Goal: Task Accomplishment & Management: Complete application form

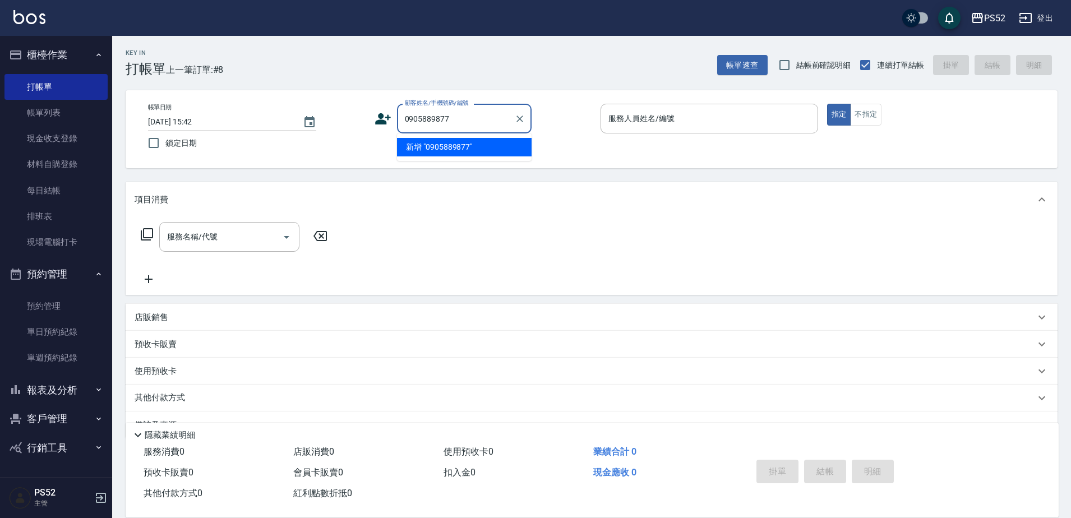
type input "0905889877"
click at [387, 121] on icon at bounding box center [382, 118] width 17 height 17
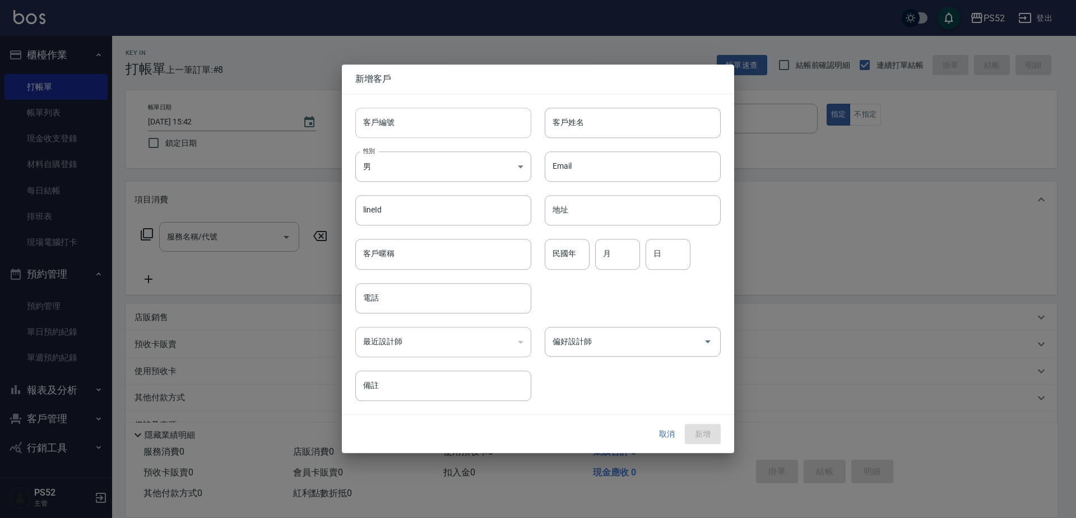
click at [408, 131] on input "客戶編號" at bounding box center [443, 123] width 176 height 30
paste input "0905889877"
type input "B0905889877"
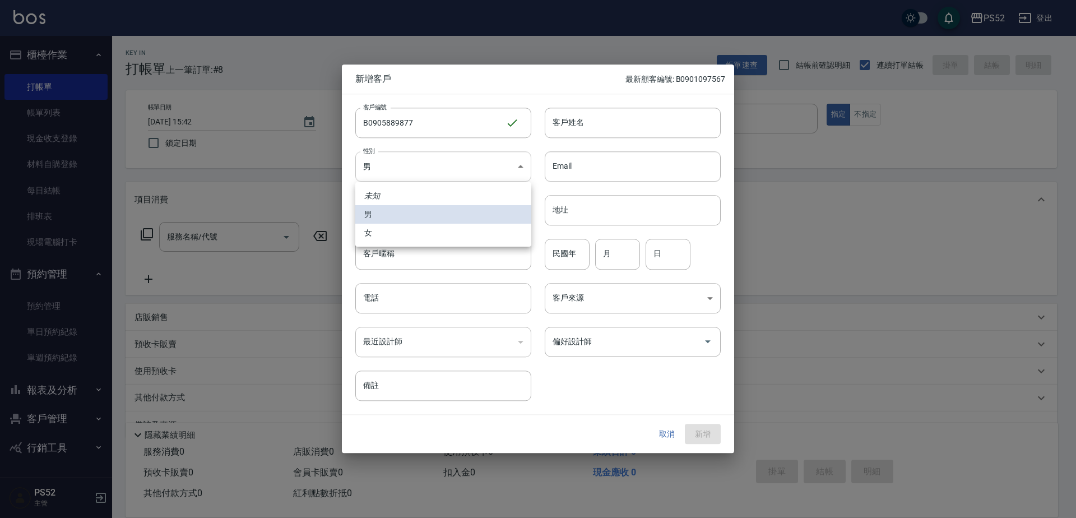
click at [371, 177] on body "PS52 登出 櫃檯作業 打帳單 帳單列表 現金收支登錄 材料自購登錄 每日結帳 排班表 現場電腦打卡 預約管理 預約管理 單日預約紀錄 單週預約紀錄 報表及…" at bounding box center [538, 273] width 1076 height 546
click at [386, 233] on li "女" at bounding box center [443, 233] width 176 height 18
type input "[DEMOGRAPHIC_DATA]"
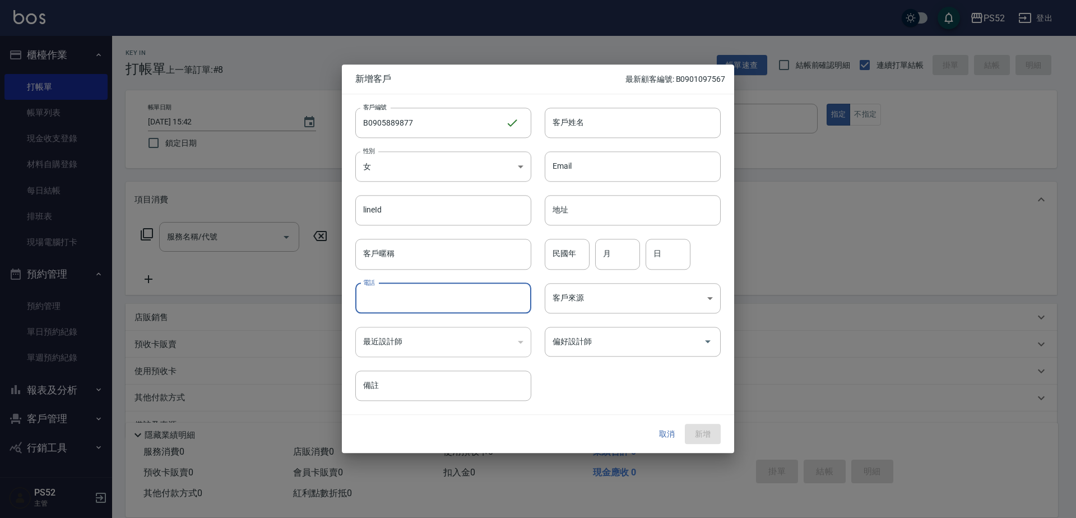
click at [396, 291] on input "電話" at bounding box center [443, 298] width 176 height 30
paste input "0905889877"
type input "0905889877"
click at [559, 261] on input "民國年" at bounding box center [567, 254] width 45 height 30
type input "61"
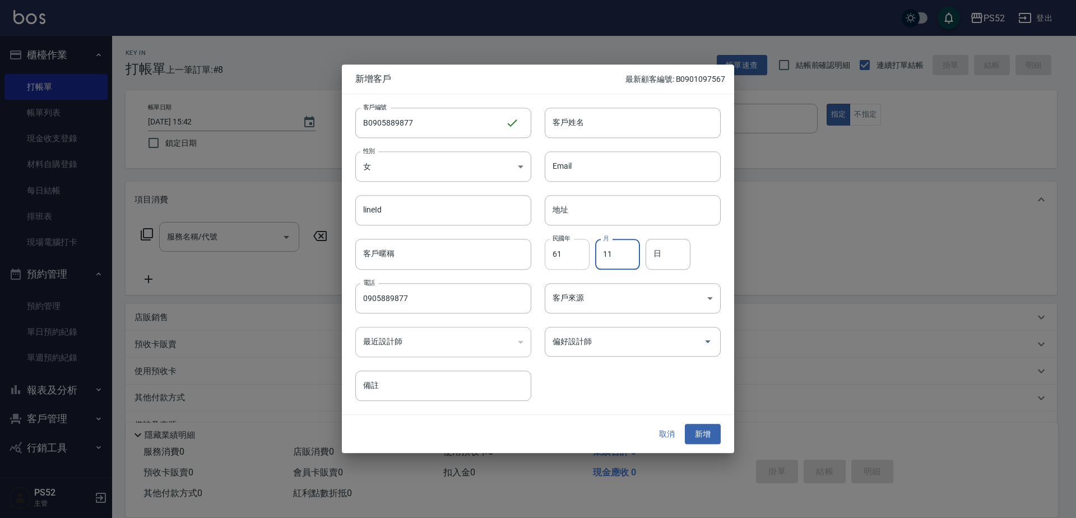
type input "11"
type input "8"
click at [595, 128] on input "客戶姓名" at bounding box center [633, 123] width 176 height 30
type input "D"
type input "＿"
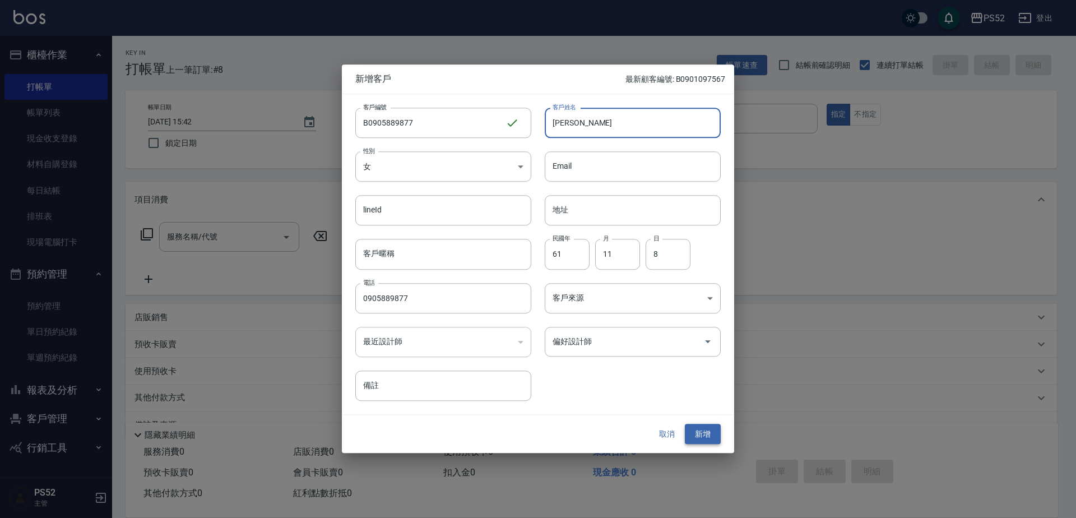
type input "[PERSON_NAME]"
click at [703, 435] on button "新增" at bounding box center [703, 434] width 36 height 21
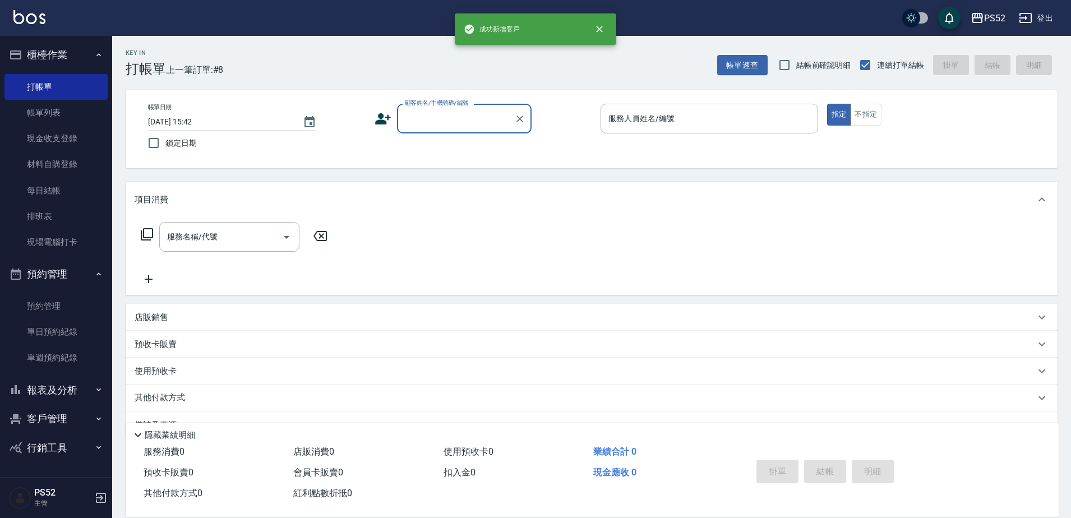
click at [432, 115] on input "顧客姓名/手機號碼/編號" at bounding box center [456, 119] width 108 height 20
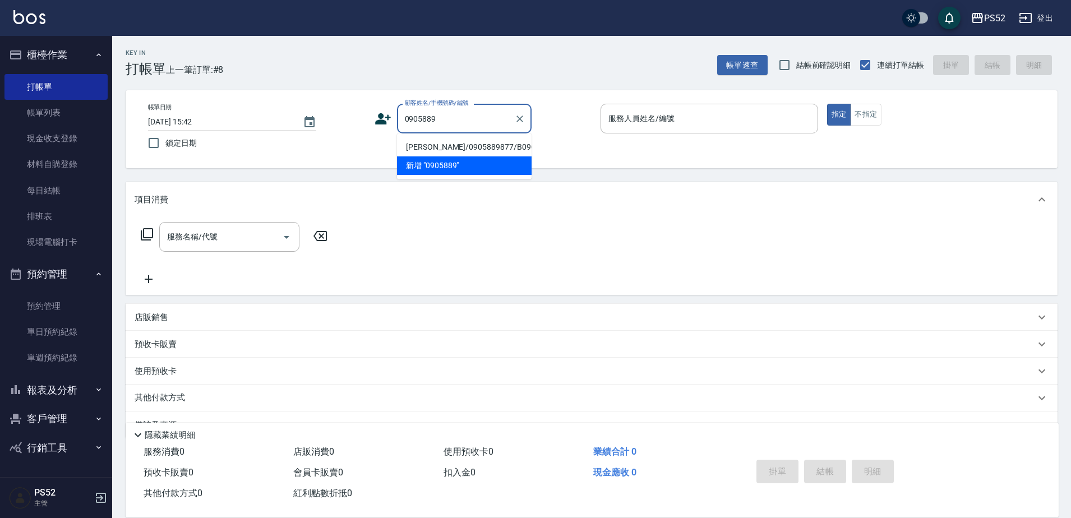
click at [410, 153] on li "[PERSON_NAME]/0905889877/B0905889877" at bounding box center [464, 147] width 135 height 18
type input "[PERSON_NAME]/0905889877/B0905889877"
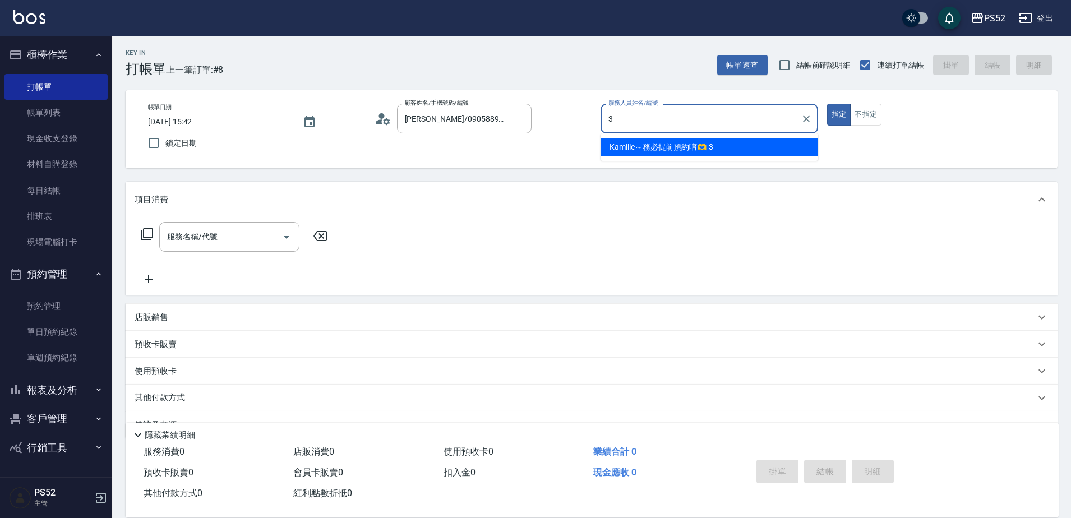
type input "3"
type button "true"
type input "Kamille～務必提前預約唷🫶-3"
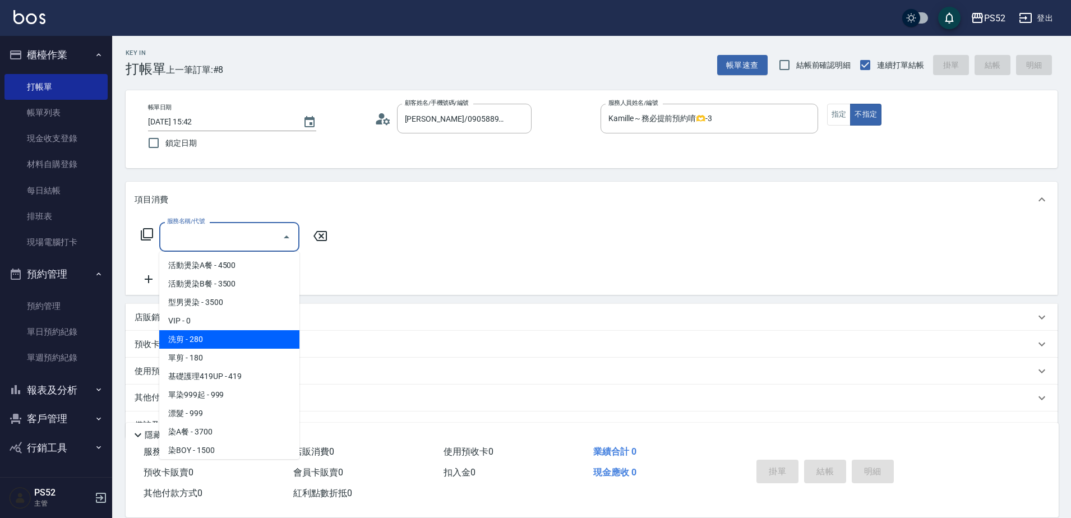
type input "洗剪(C1)"
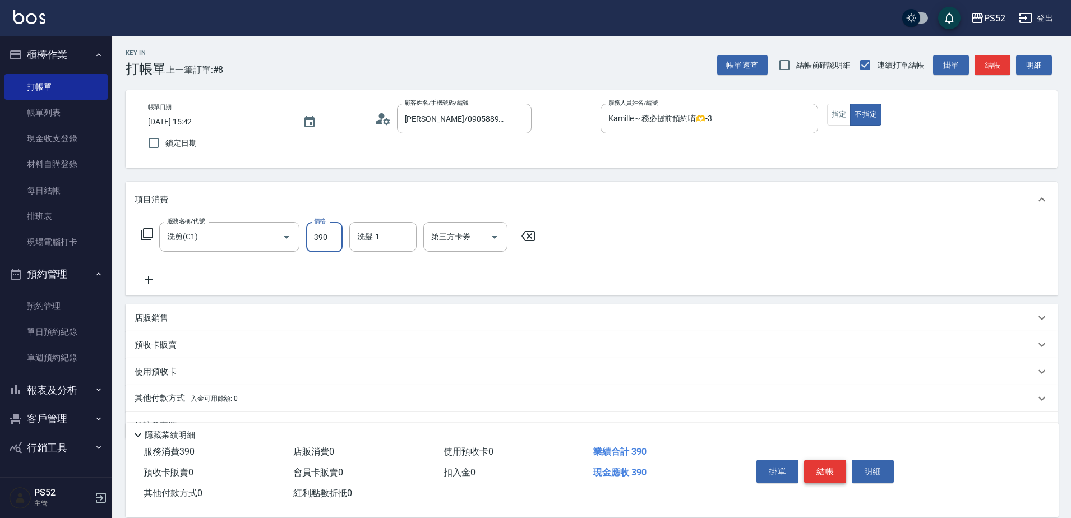
type input "390"
click at [841, 465] on button "結帳" at bounding box center [825, 472] width 42 height 24
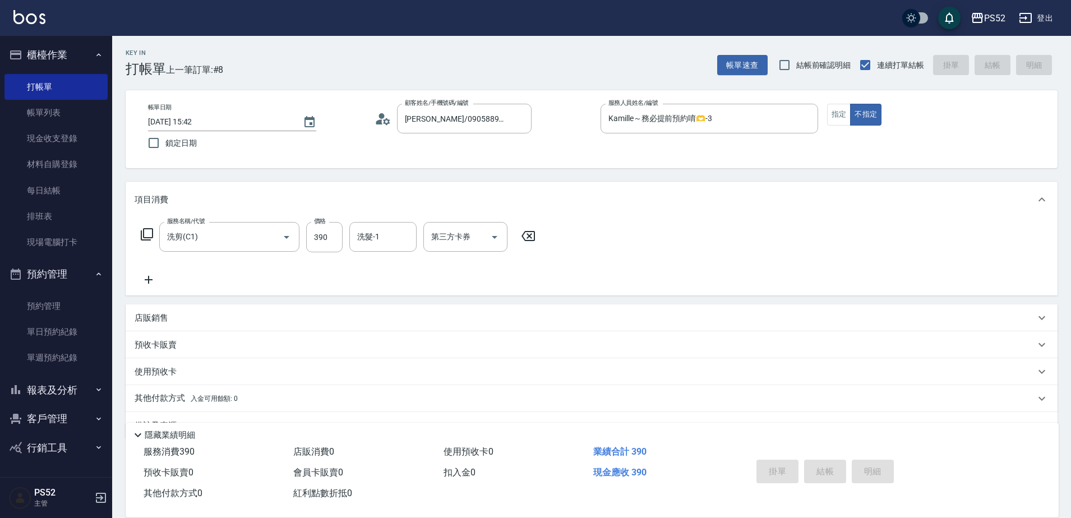
type input "[DATE] 17:00"
